Goal: Navigation & Orientation: Find specific page/section

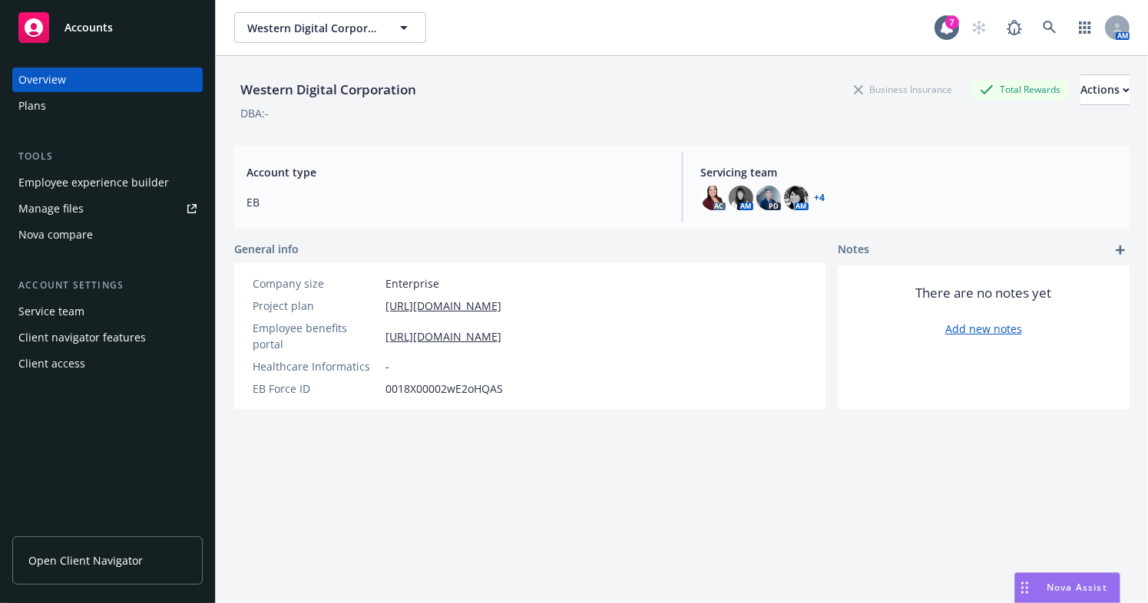
click at [390, 456] on div "Western Digital Corporation Business Insurance Total Rewards Actions DBA: - Acc…" at bounding box center [681, 348] width 895 height 585
click at [646, 478] on div "Western Digital Corporation Business Insurance Total Rewards Actions DBA: - Acc…" at bounding box center [681, 348] width 895 height 585
click at [844, 423] on div "Western Digital Corporation Business Insurance Total Rewards Actions DBA: - Acc…" at bounding box center [681, 348] width 895 height 585
